Goal: Complete application form: Complete application form

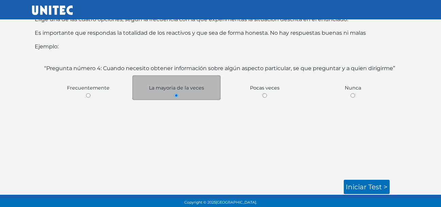
scroll to position [42, 0]
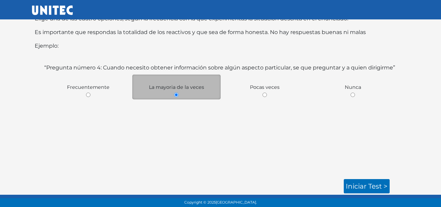
click at [190, 96] on div "La mayoria de la veces" at bounding box center [176, 86] width 88 height 25
click at [370, 185] on link "Iniciar test >" at bounding box center [366, 186] width 46 height 14
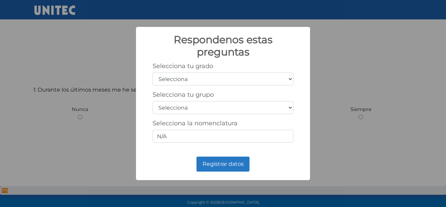
click at [264, 73] on select "Selecciona 1er grado 2do grado 3er grado 4to grado 5to grado 6to grado" at bounding box center [223, 78] width 141 height 13
select select "5"
click at [153, 72] on select "Selecciona 1er grado 2do grado 3er grado 4to grado 5to grado 6to grado" at bounding box center [223, 78] width 141 height 13
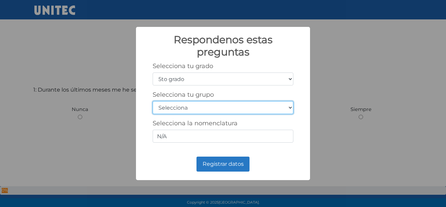
click at [260, 109] on select "Selecciona A B C D E F G H I J K L M N O P Q R S T U V W X Y Z" at bounding box center [223, 107] width 141 height 13
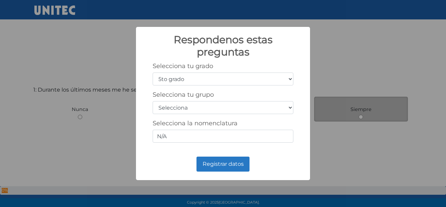
click at [383, 102] on div "Respondenos estas preguntas × Selecciona tu grado Selecciona 1er grado 2do grad…" at bounding box center [223, 103] width 446 height 207
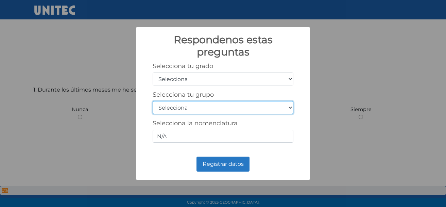
click at [290, 109] on select "Selecciona A B C D E F G H I J K L M N O P Q R S T U V W X Y Z" at bounding box center [223, 107] width 141 height 13
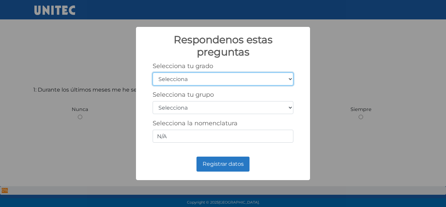
click at [281, 79] on select "Selecciona 1er grado 2do grado 3er grado 4to grado 5to grado 6to grado" at bounding box center [223, 78] width 141 height 13
select select "5"
click at [153, 72] on select "Selecciona 1er grado 2do grado 3er grado 4to grado 5to grado 6to grado" at bounding box center [223, 78] width 141 height 13
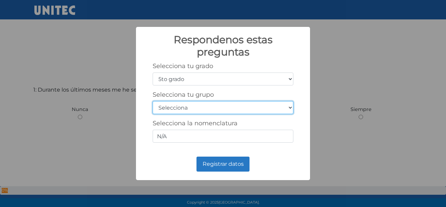
click at [210, 105] on select "Selecciona A B C D E F G H I J K L M N O P Q R S T U V W X Y Z" at bounding box center [223, 107] width 141 height 13
select select "a"
click at [153, 101] on select "Selecciona A B C D E F G H I J K L M N O P Q R S T U V W X Y Z" at bounding box center [223, 107] width 141 height 13
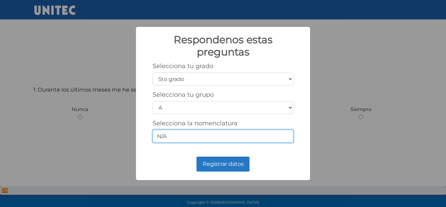
click at [226, 134] on input "N/A" at bounding box center [223, 135] width 141 height 13
click at [288, 136] on input "N/A" at bounding box center [223, 135] width 141 height 13
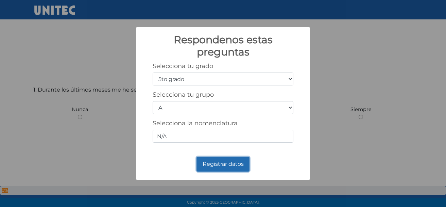
click at [224, 162] on button "Registrar datos" at bounding box center [222, 163] width 53 height 15
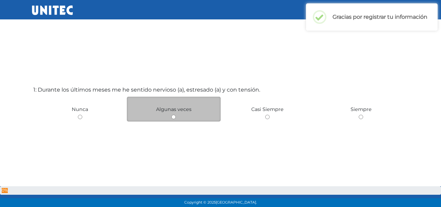
click at [171, 118] on div "Algunas veces" at bounding box center [174, 108] width 94 height 25
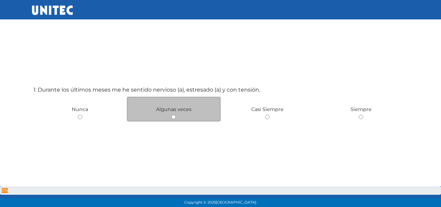
click at [174, 118] on input "radio" at bounding box center [173, 116] width 4 height 4
radio input "true"
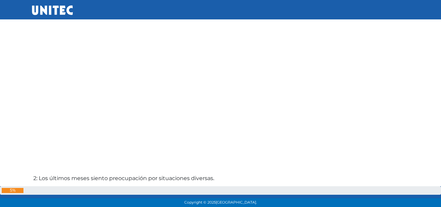
scroll to position [241, 0]
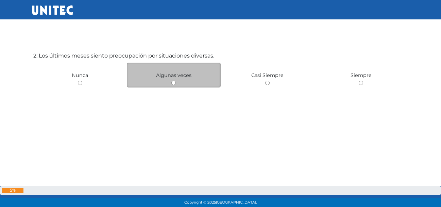
click at [171, 84] on input "radio" at bounding box center [173, 83] width 4 height 4
radio input "true"
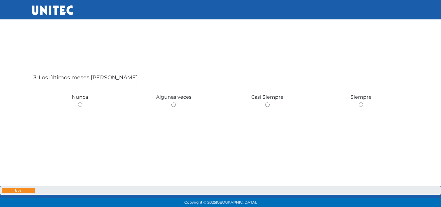
scroll to position [448, 0]
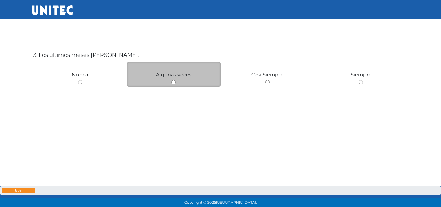
click at [174, 82] on input "radio" at bounding box center [173, 82] width 4 height 4
radio input "true"
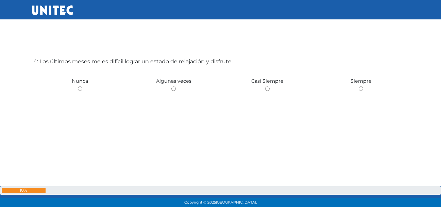
scroll to position [654, 0]
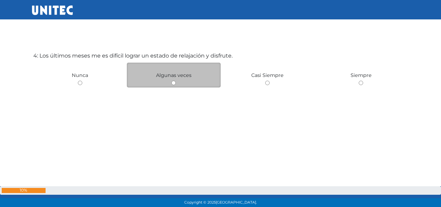
click at [174, 82] on input "radio" at bounding box center [173, 83] width 4 height 4
radio input "true"
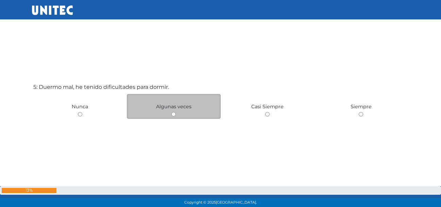
scroll to position [830, 0]
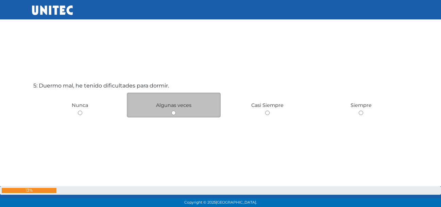
click at [173, 112] on input "radio" at bounding box center [173, 112] width 4 height 4
radio input "true"
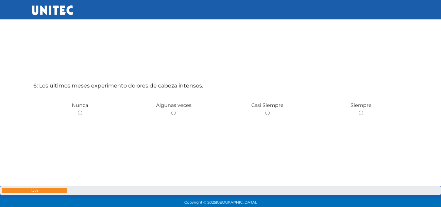
scroll to position [1033, 0]
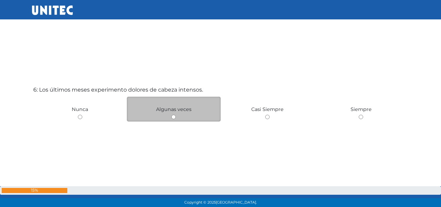
click at [172, 118] on input "radio" at bounding box center [173, 116] width 4 height 4
radio input "true"
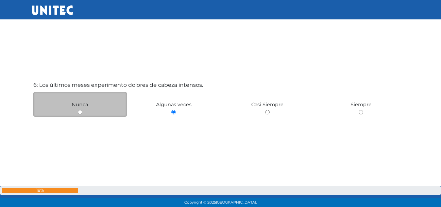
click at [81, 111] on input "radio" at bounding box center [80, 112] width 4 height 4
radio input "true"
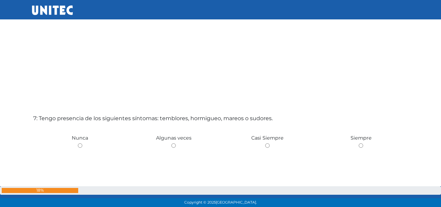
scroll to position [1211, 0]
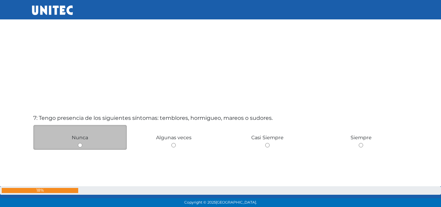
click at [81, 144] on input "radio" at bounding box center [80, 145] width 4 height 4
radio input "true"
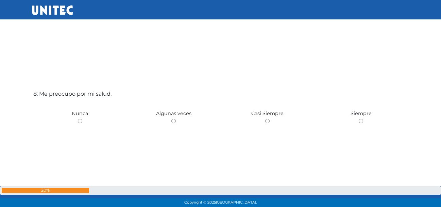
scroll to position [1450, 0]
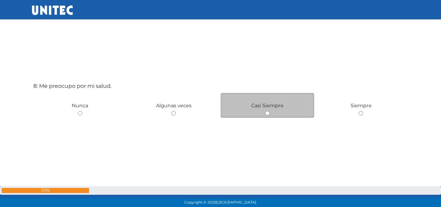
click at [267, 112] on input "radio" at bounding box center [267, 113] width 4 height 4
radio input "true"
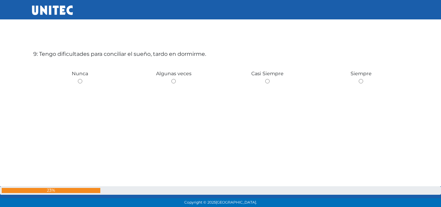
scroll to position [1689, 0]
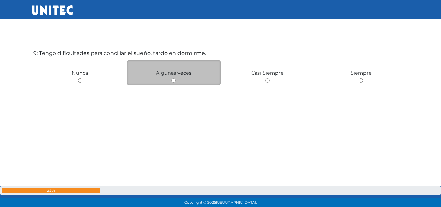
click at [173, 80] on input "radio" at bounding box center [173, 80] width 4 height 4
radio input "true"
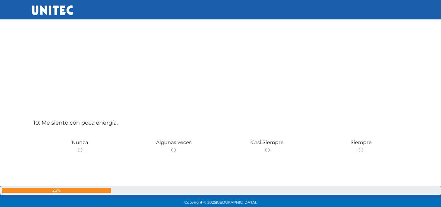
scroll to position [1860, 0]
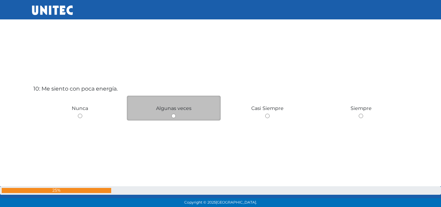
click at [173, 118] on input "radio" at bounding box center [173, 115] width 4 height 4
radio input "true"
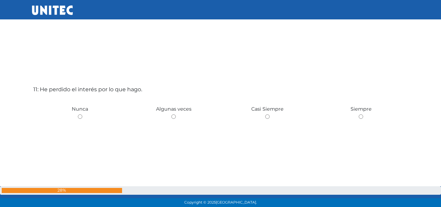
scroll to position [2069, 0]
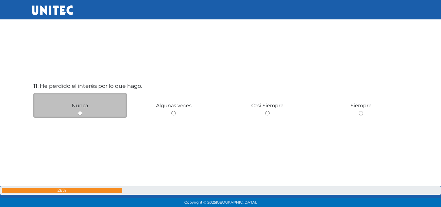
click at [81, 112] on input "radio" at bounding box center [80, 113] width 4 height 4
radio input "true"
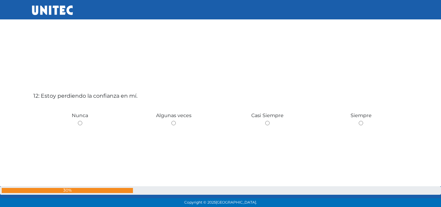
scroll to position [2306, 0]
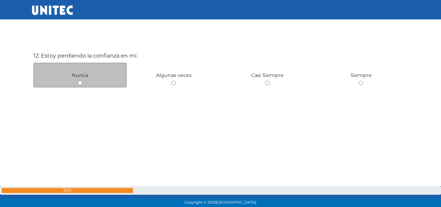
click at [79, 83] on input "radio" at bounding box center [80, 83] width 4 height 4
radio input "true"
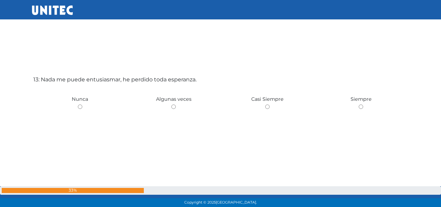
scroll to position [2513, 0]
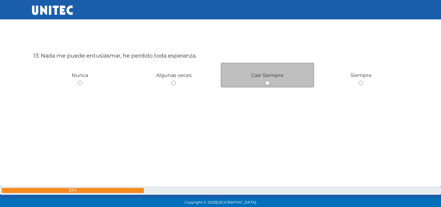
click at [266, 84] on input "radio" at bounding box center [267, 83] width 4 height 4
radio input "true"
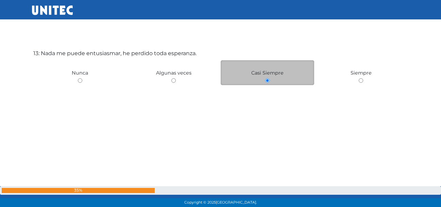
scroll to position [2516, 0]
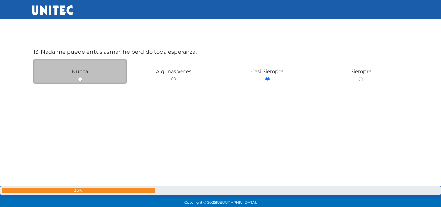
click at [81, 81] on input "radio" at bounding box center [80, 79] width 4 height 4
radio input "true"
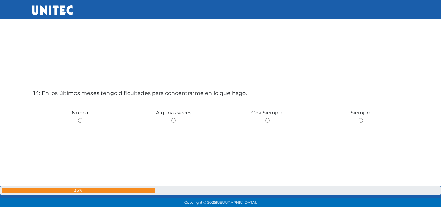
scroll to position [2696, 0]
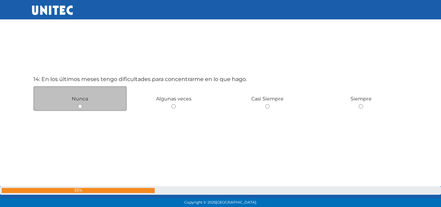
click at [80, 107] on input "radio" at bounding box center [80, 106] width 4 height 4
radio input "true"
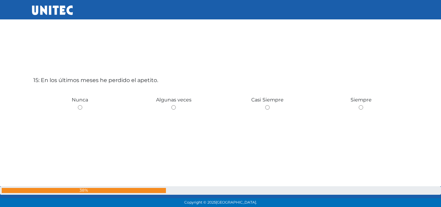
scroll to position [2902, 0]
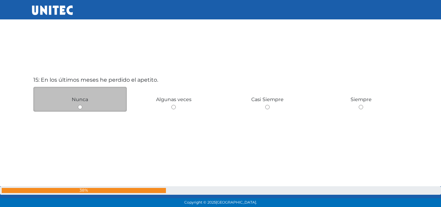
click at [79, 106] on input "radio" at bounding box center [80, 107] width 4 height 4
radio input "true"
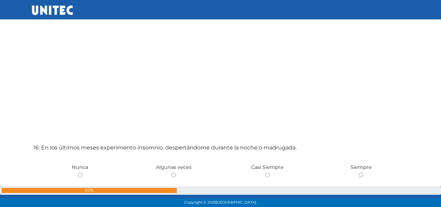
scroll to position [3073, 0]
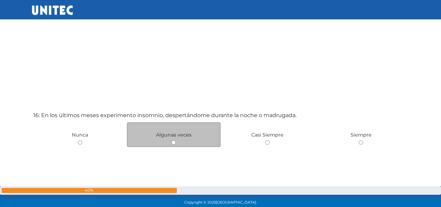
click at [173, 142] on input "radio" at bounding box center [173, 142] width 4 height 4
radio input "true"
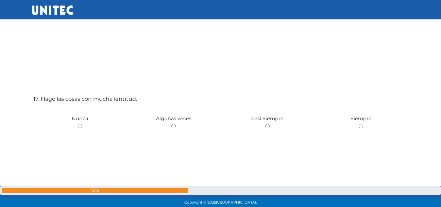
scroll to position [3314, 0]
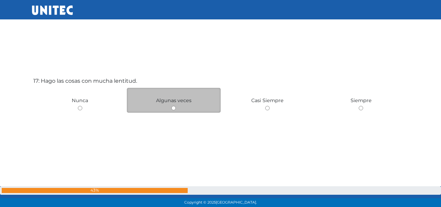
click at [174, 108] on input "radio" at bounding box center [173, 108] width 4 height 4
radio input "true"
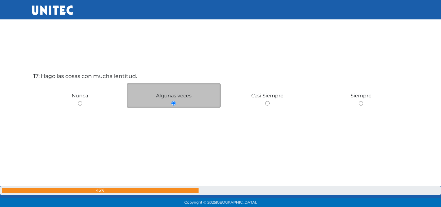
scroll to position [3488, 0]
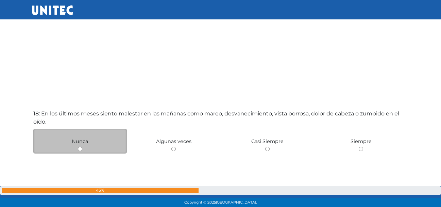
click at [80, 149] on input "radio" at bounding box center [80, 148] width 4 height 4
radio input "true"
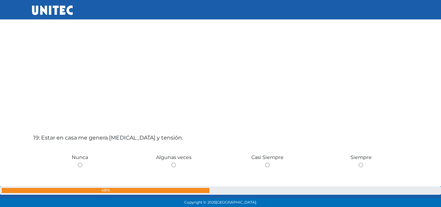
scroll to position [3704, 0]
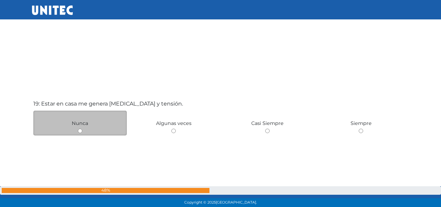
click at [83, 131] on div "Nunca" at bounding box center [80, 122] width 94 height 25
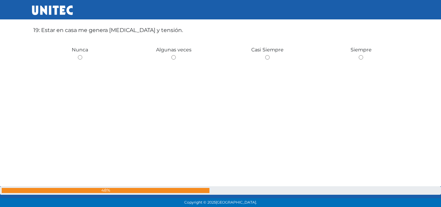
scroll to position [3738, 0]
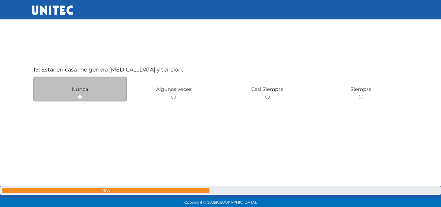
click at [79, 97] on input "radio" at bounding box center [80, 96] width 4 height 4
radio input "true"
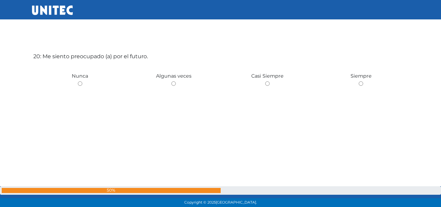
scroll to position [3958, 0]
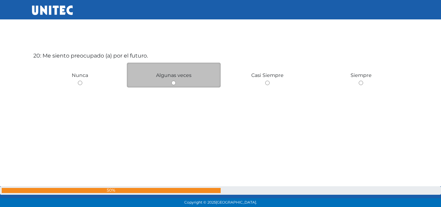
click at [171, 84] on div "Algunas veces" at bounding box center [174, 75] width 94 height 25
click at [173, 83] on input "radio" at bounding box center [173, 83] width 4 height 4
radio input "true"
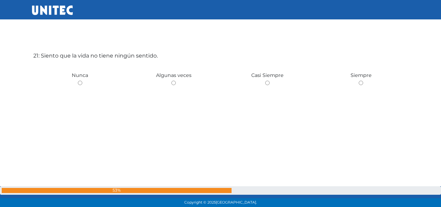
scroll to position [4182, 0]
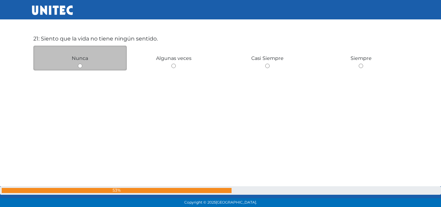
click at [81, 65] on input "radio" at bounding box center [80, 66] width 4 height 4
radio input "true"
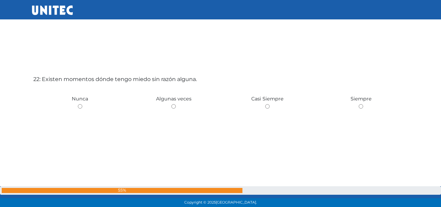
scroll to position [4357, 0]
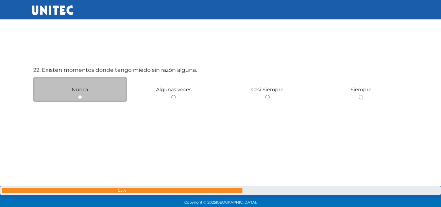
click at [81, 97] on input "radio" at bounding box center [80, 97] width 4 height 4
radio input "true"
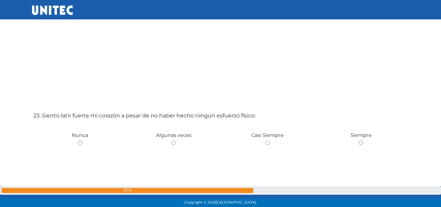
scroll to position [4532, 0]
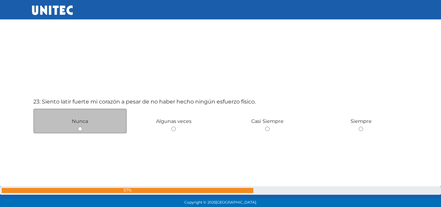
click at [81, 129] on input "radio" at bounding box center [80, 128] width 4 height 4
radio input "true"
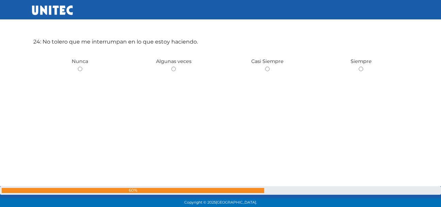
scroll to position [4785, 0]
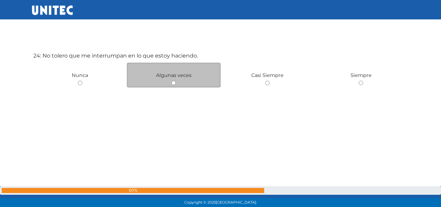
click at [174, 85] on input "radio" at bounding box center [173, 83] width 4 height 4
radio input "true"
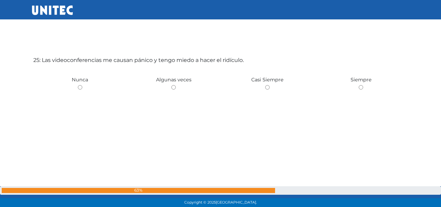
scroll to position [4999, 0]
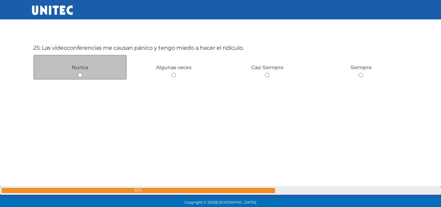
click at [81, 76] on input "radio" at bounding box center [80, 75] width 4 height 4
radio input "true"
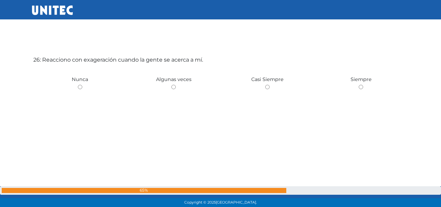
scroll to position [5168, 0]
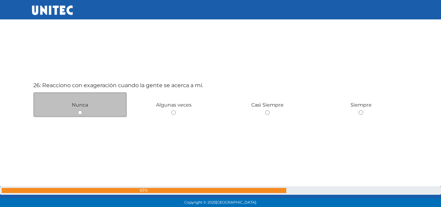
click at [81, 112] on input "radio" at bounding box center [80, 112] width 4 height 4
radio input "true"
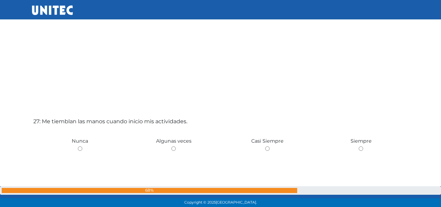
scroll to position [5373, 0]
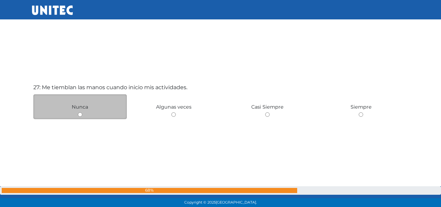
click at [78, 112] on input "radio" at bounding box center [80, 114] width 4 height 4
radio input "true"
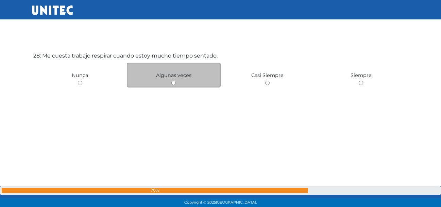
scroll to position [5577, 0]
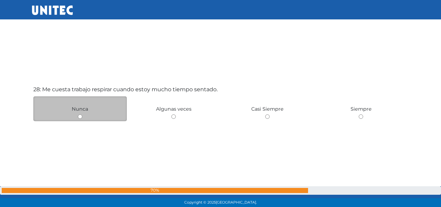
click at [82, 117] on div "Nunca" at bounding box center [80, 108] width 94 height 25
click at [81, 118] on input "radio" at bounding box center [80, 116] width 4 height 4
radio input "true"
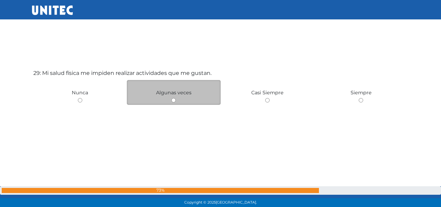
scroll to position [5817, 0]
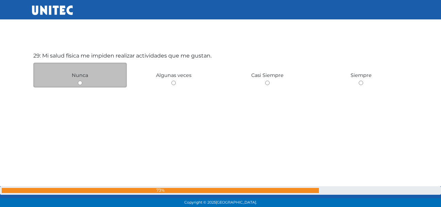
click at [79, 83] on input "radio" at bounding box center [80, 83] width 4 height 4
radio input "true"
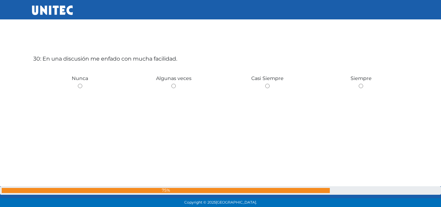
scroll to position [6024, 0]
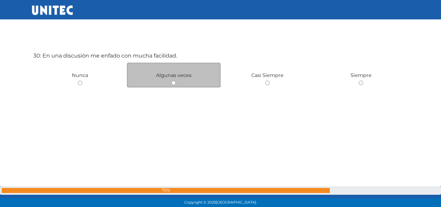
click at [173, 84] on input "radio" at bounding box center [173, 83] width 4 height 4
radio input "true"
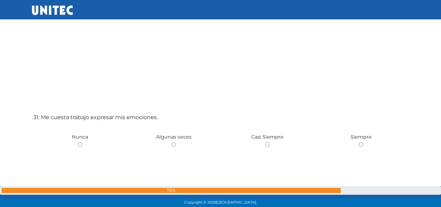
scroll to position [6169, 0]
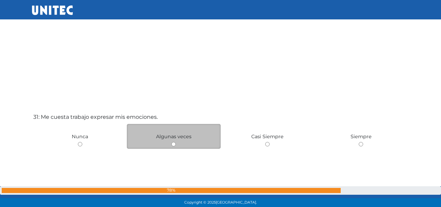
click at [172, 145] on input "radio" at bounding box center [173, 144] width 4 height 4
radio input "true"
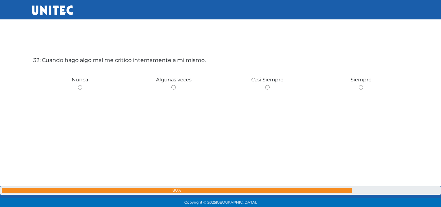
scroll to position [6437, 0]
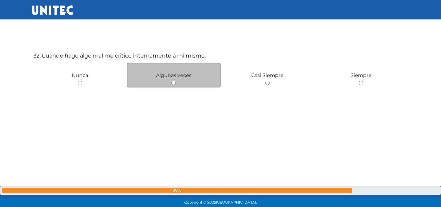
click at [172, 84] on input "radio" at bounding box center [173, 83] width 4 height 4
radio input "true"
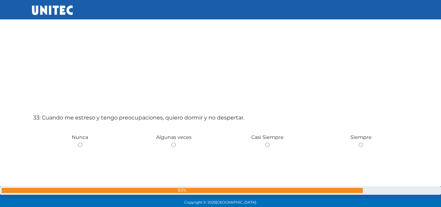
scroll to position [6607, 0]
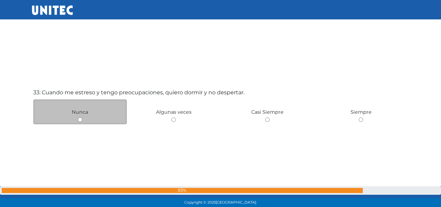
click at [82, 118] on input "radio" at bounding box center [80, 119] width 4 height 4
radio input "true"
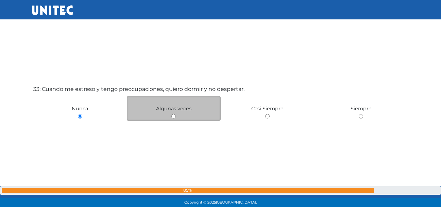
click at [173, 116] on input "radio" at bounding box center [173, 116] width 4 height 4
radio input "true"
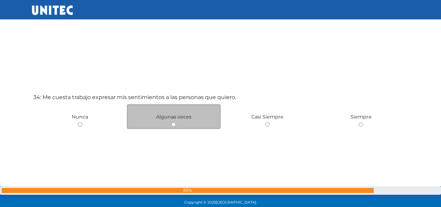
scroll to position [6823, 0]
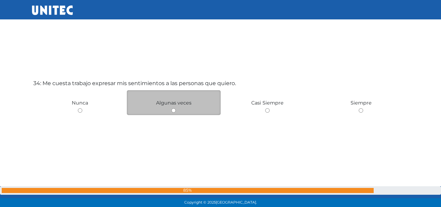
click at [175, 112] on input "radio" at bounding box center [173, 110] width 4 height 4
radio input "true"
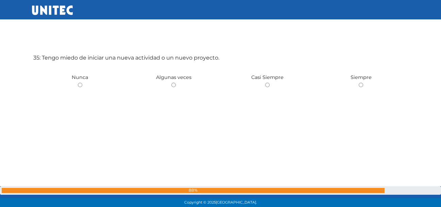
scroll to position [7057, 0]
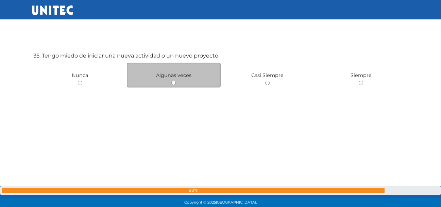
click at [175, 86] on div "Algunas veces" at bounding box center [174, 75] width 94 height 25
click at [173, 81] on input "radio" at bounding box center [173, 83] width 4 height 4
radio input "true"
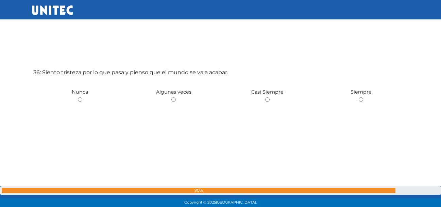
scroll to position [7263, 0]
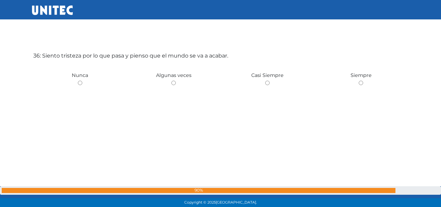
drag, startPoint x: 79, startPoint y: 84, endPoint x: 90, endPoint y: 86, distance: 10.5
click at [79, 84] on input "radio" at bounding box center [80, 83] width 4 height 4
radio input "true"
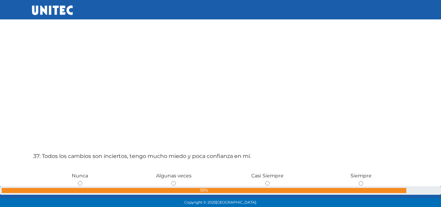
scroll to position [7470, 0]
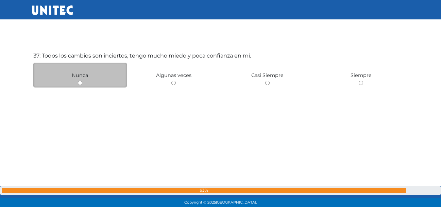
click at [79, 85] on div "Nunca" at bounding box center [80, 75] width 94 height 25
click at [79, 83] on input "radio" at bounding box center [80, 83] width 4 height 4
radio input "true"
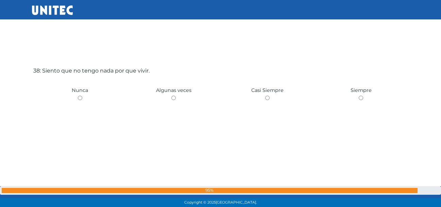
scroll to position [7676, 0]
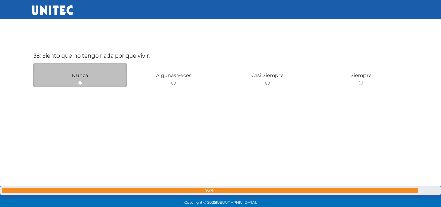
click at [81, 85] on input "radio" at bounding box center [80, 83] width 4 height 4
radio input "true"
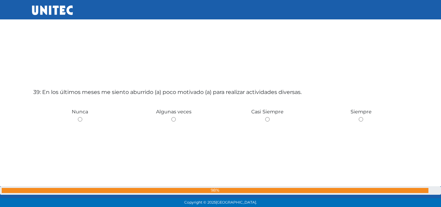
scroll to position [7847, 0]
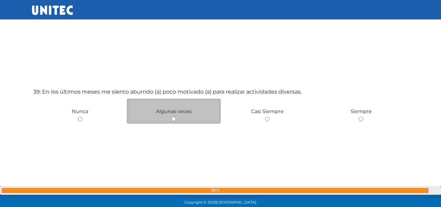
click at [172, 118] on input "radio" at bounding box center [173, 119] width 4 height 4
radio input "true"
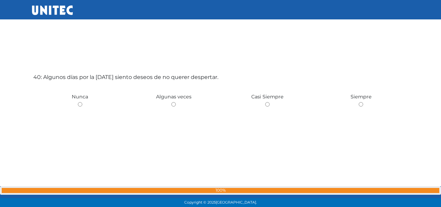
scroll to position [8085, 0]
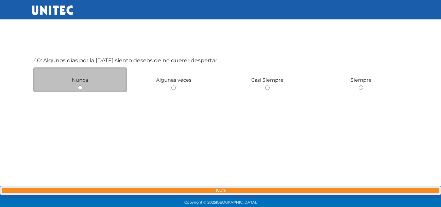
click at [81, 90] on div "Nunca" at bounding box center [80, 79] width 94 height 25
click at [81, 89] on input "radio" at bounding box center [80, 87] width 4 height 4
radio input "true"
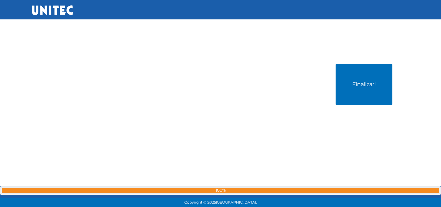
scroll to position [8309, 0]
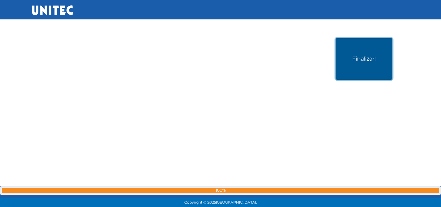
click at [352, 68] on button "Finalizar!" at bounding box center [363, 58] width 57 height 41
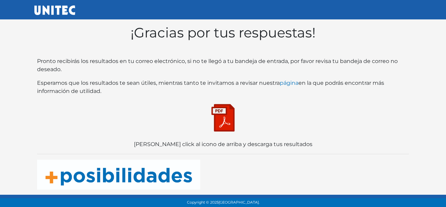
click at [226, 124] on img at bounding box center [223, 118] width 34 height 34
